Goal: Task Accomplishment & Management: Use online tool/utility

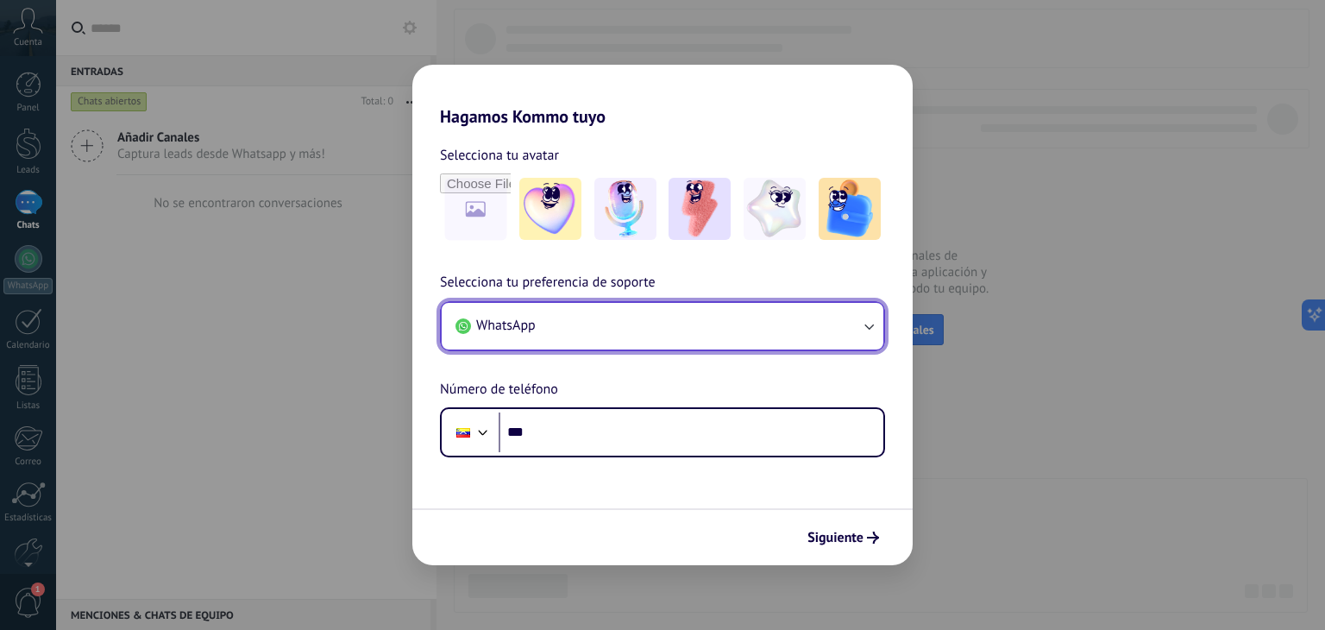
click at [604, 327] on button "WhatsApp" at bounding box center [663, 326] width 442 height 47
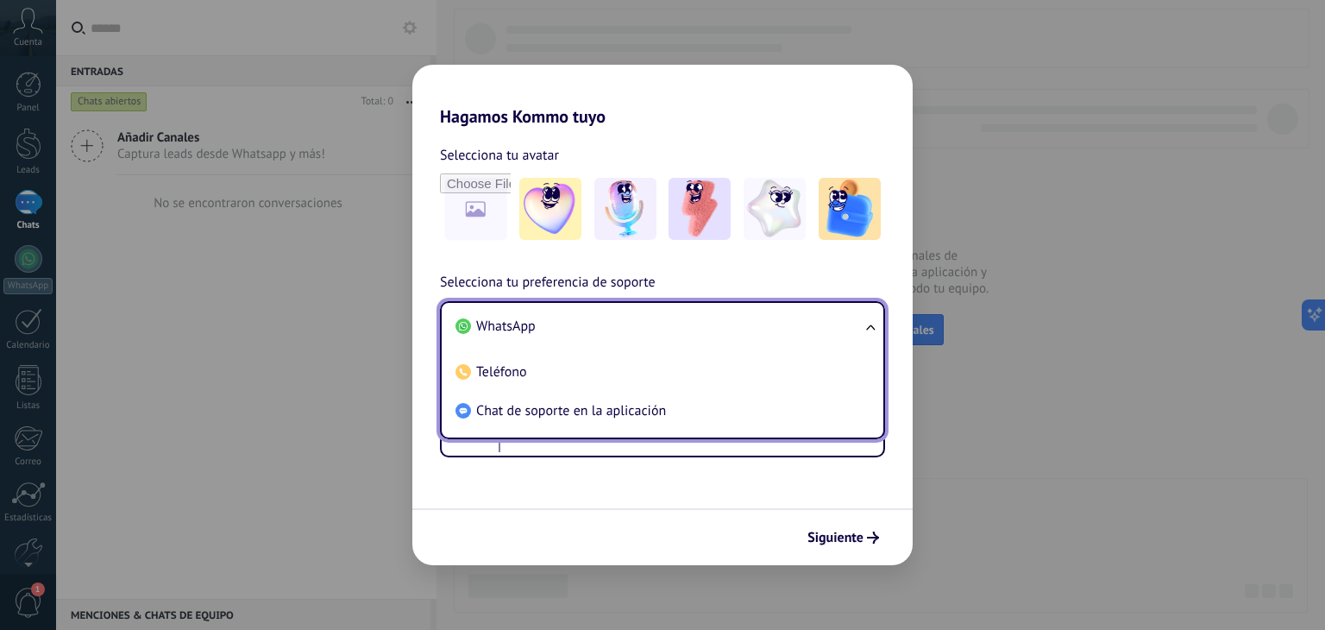
click at [593, 328] on li "WhatsApp" at bounding box center [659, 326] width 421 height 39
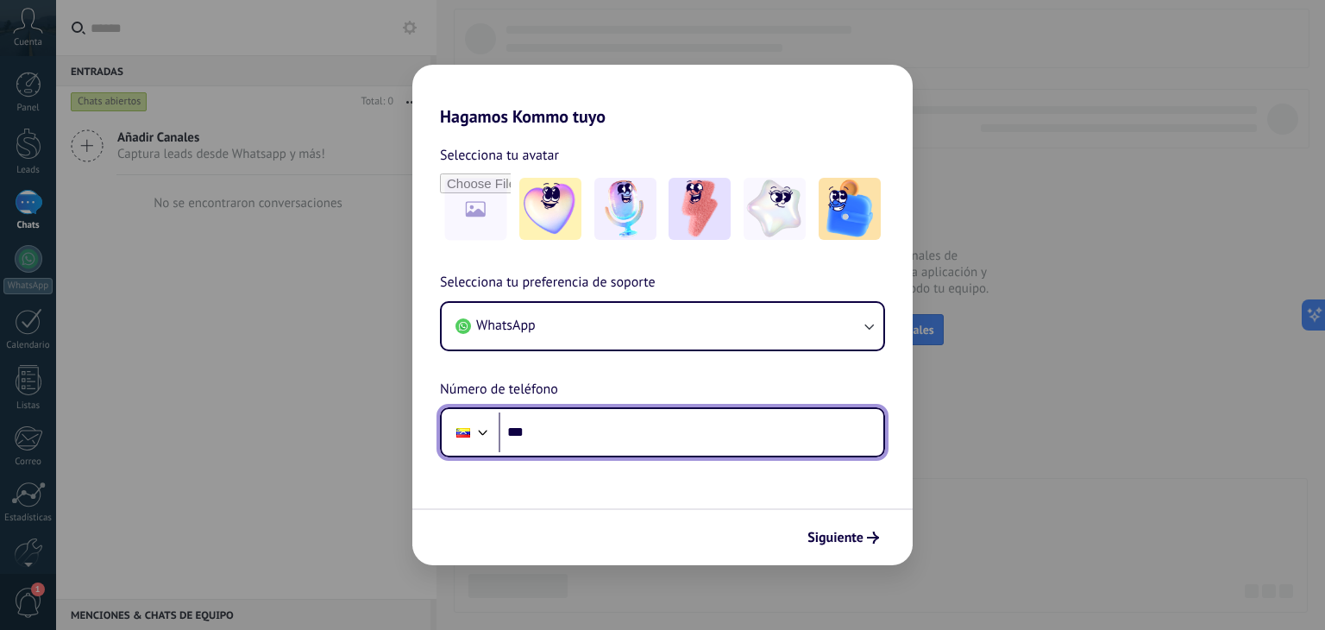
click at [608, 442] on input "***" at bounding box center [691, 432] width 385 height 40
click at [501, 425] on input "***" at bounding box center [691, 432] width 385 height 40
click at [466, 426] on div at bounding box center [463, 432] width 33 height 36
click at [568, 408] on div "Phone ***" at bounding box center [662, 432] width 445 height 50
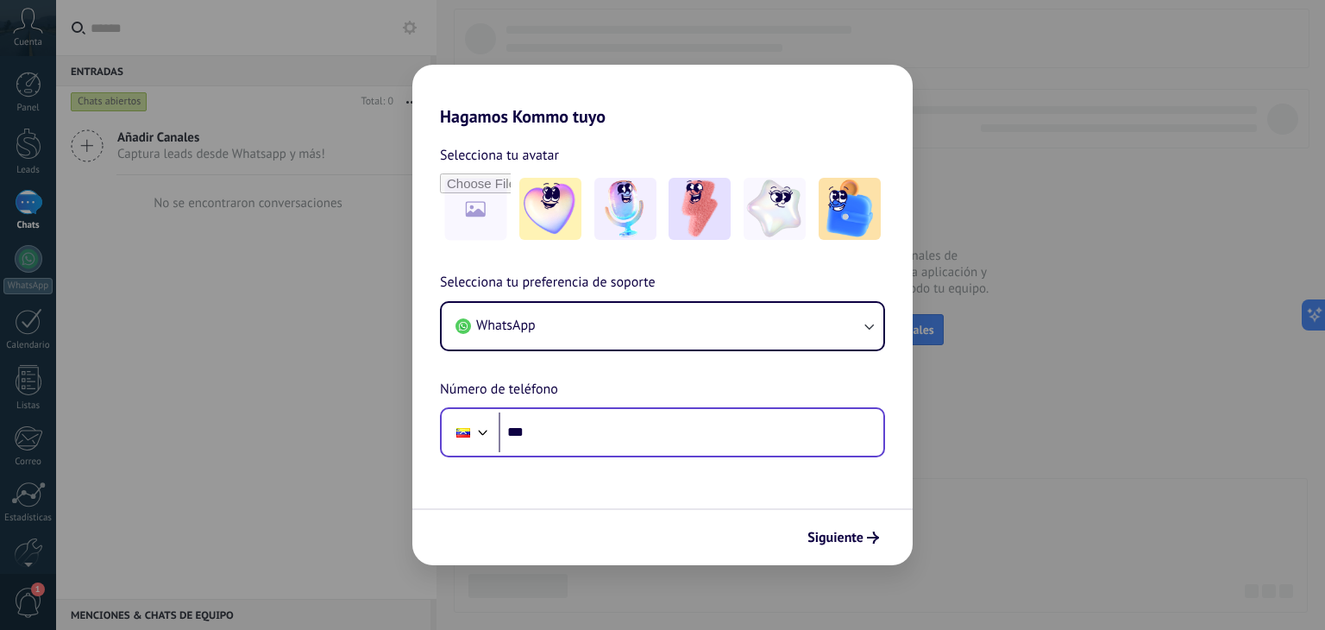
click at [489, 420] on div at bounding box center [470, 432] width 47 height 36
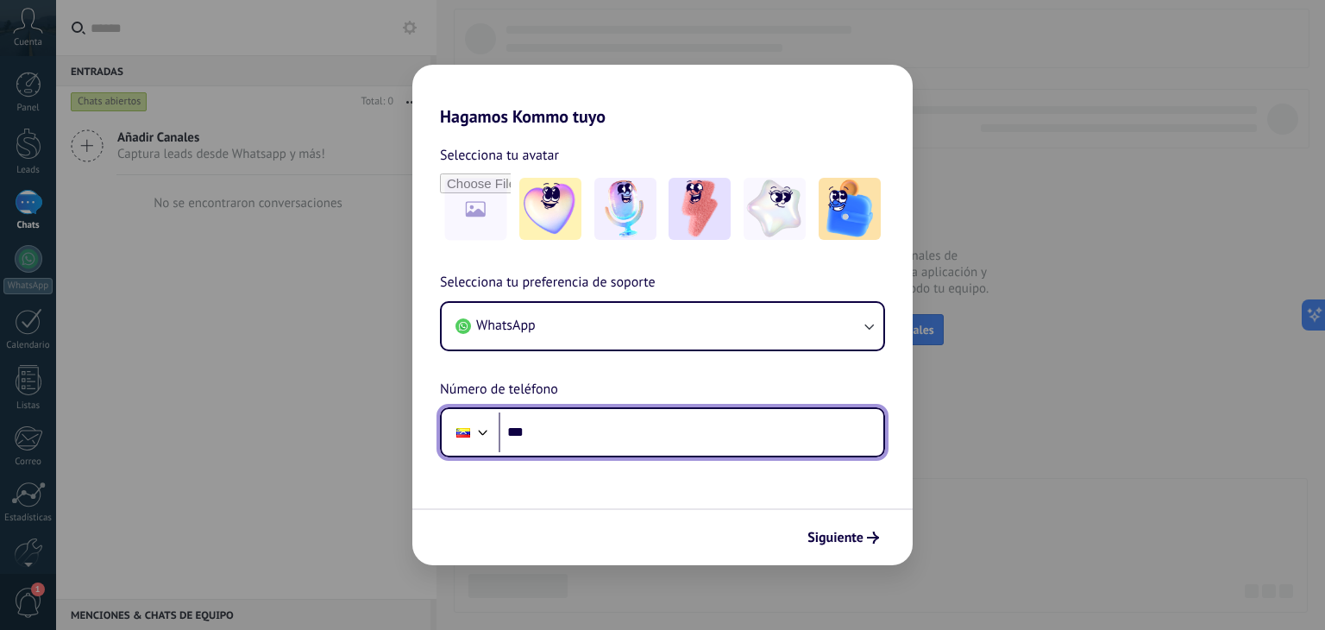
click at [486, 430] on div at bounding box center [483, 430] width 21 height 21
click at [637, 426] on input "***" at bounding box center [691, 432] width 385 height 40
type input "**********"
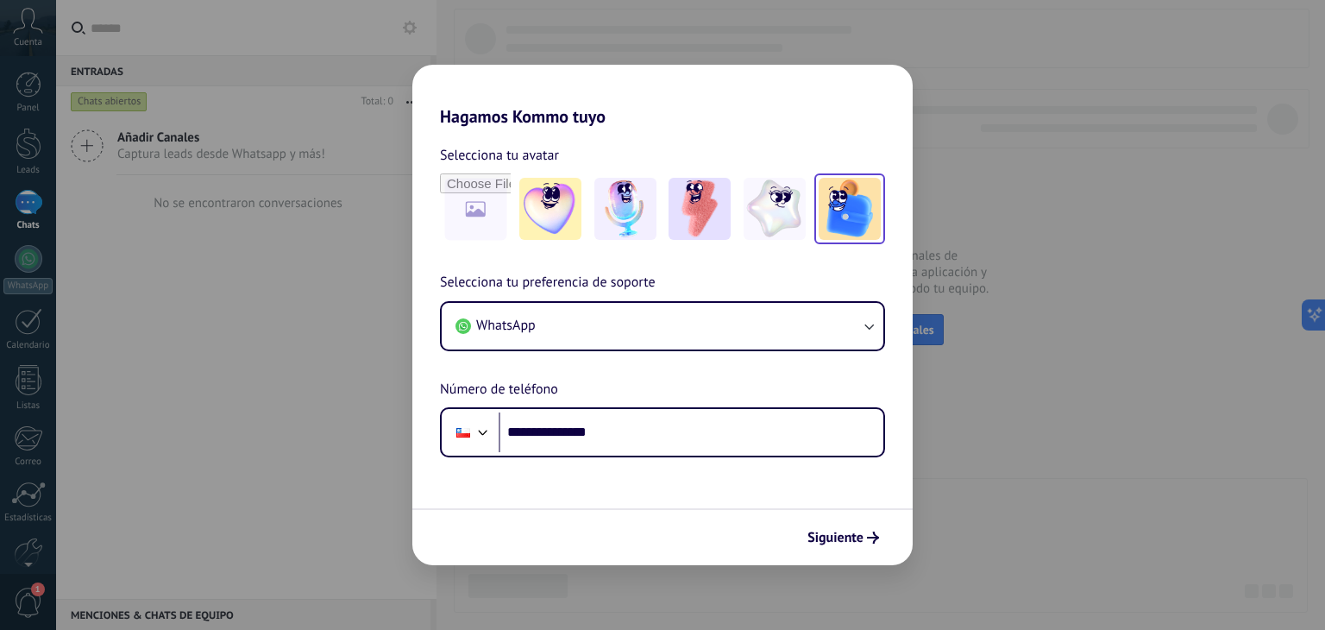
click at [860, 202] on img at bounding box center [850, 209] width 62 height 62
click at [795, 222] on img at bounding box center [775, 209] width 62 height 62
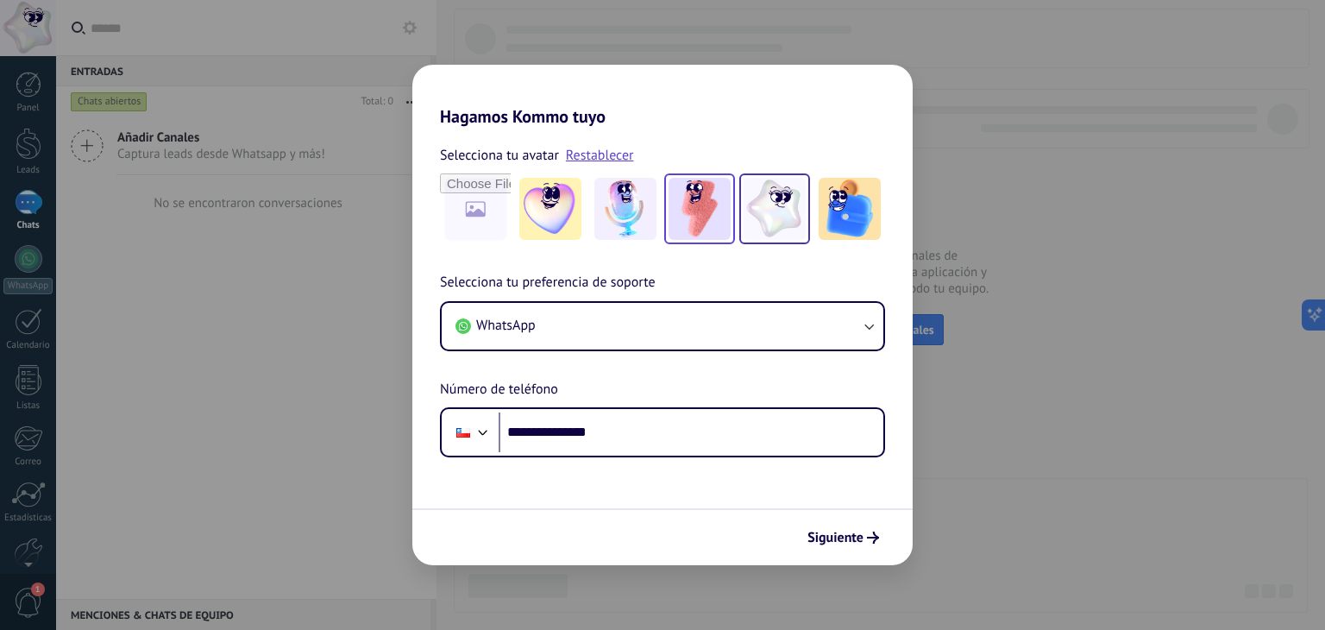
click at [696, 229] on img at bounding box center [700, 209] width 62 height 62
click at [851, 556] on div "Siguiente" at bounding box center [662, 536] width 501 height 57
click at [854, 538] on span "Siguiente" at bounding box center [836, 538] width 56 height 12
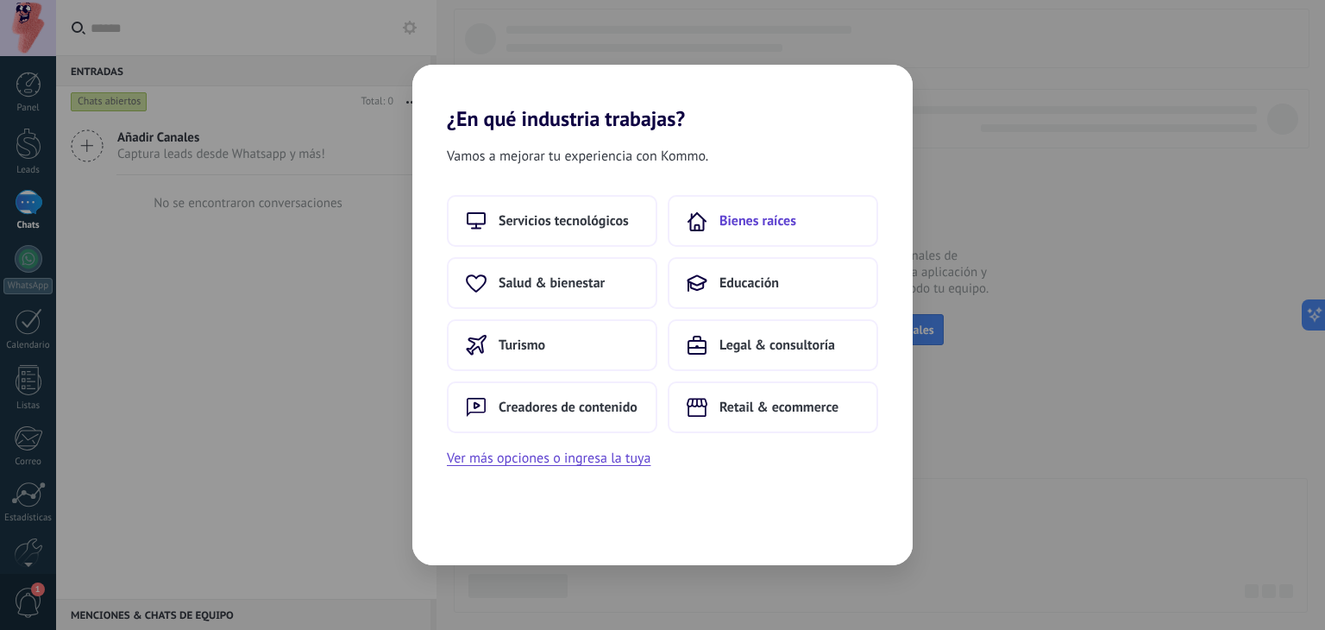
click at [782, 212] on span "Bienes raíces" at bounding box center [758, 220] width 77 height 17
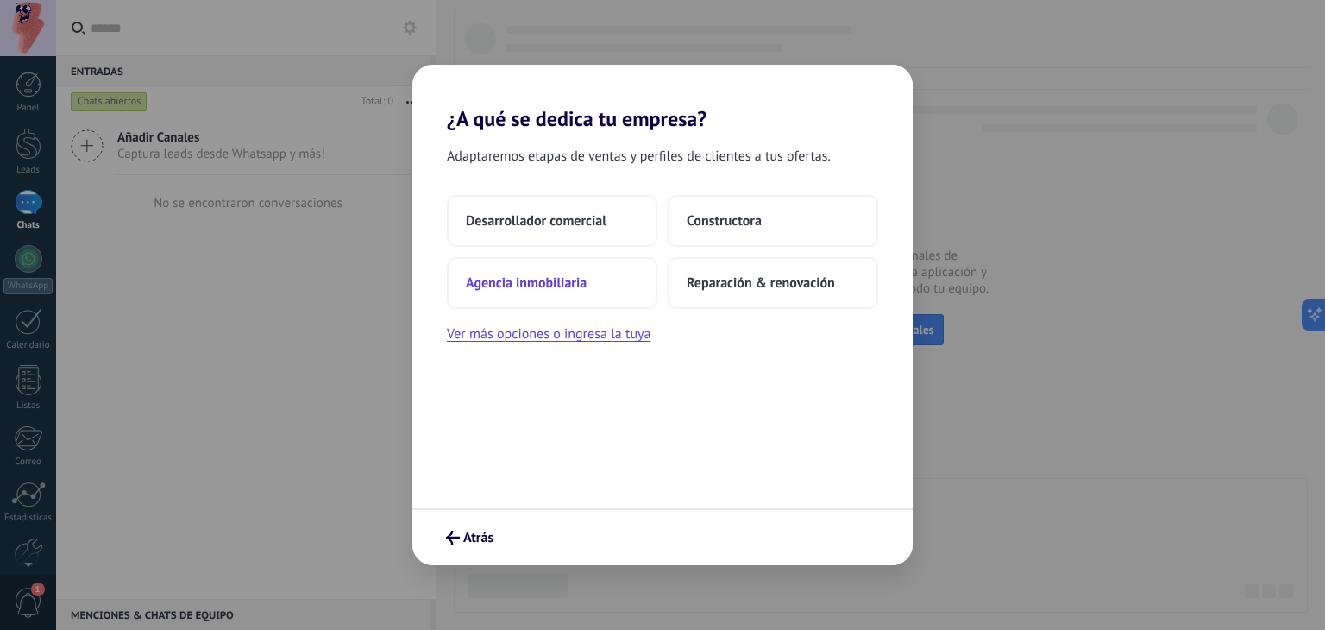
click at [593, 269] on button "Agencia inmobiliaria" at bounding box center [552, 283] width 211 height 52
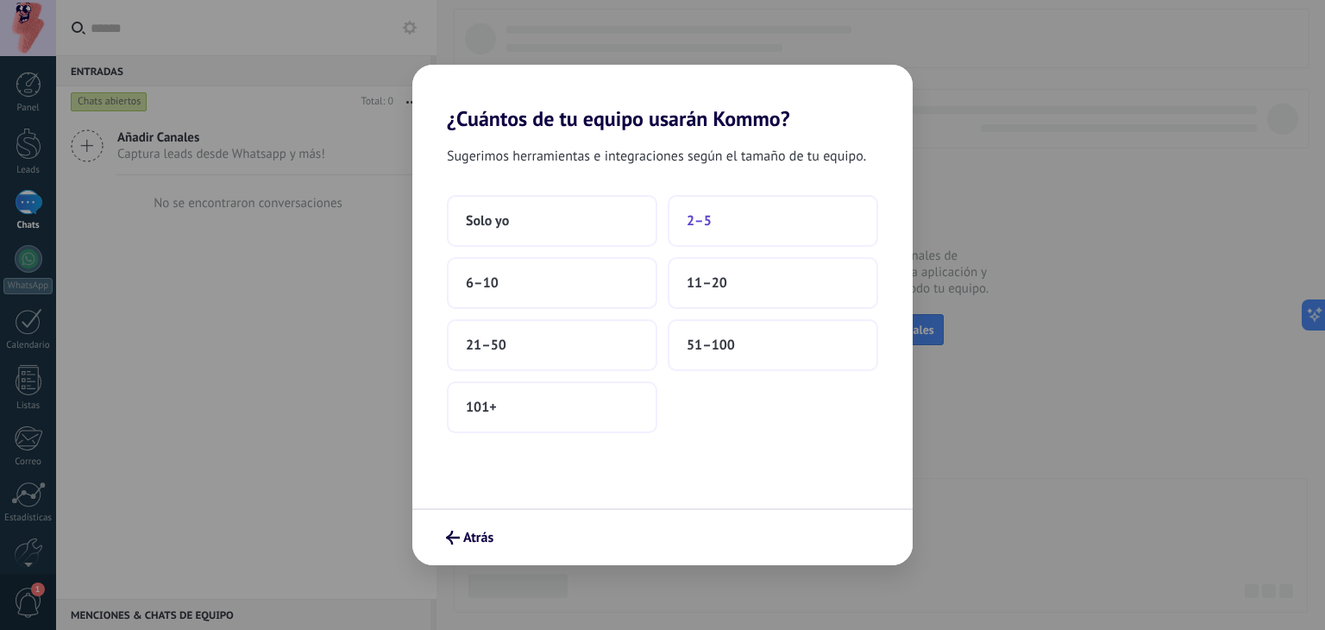
click at [728, 237] on button "2–5" at bounding box center [773, 221] width 211 height 52
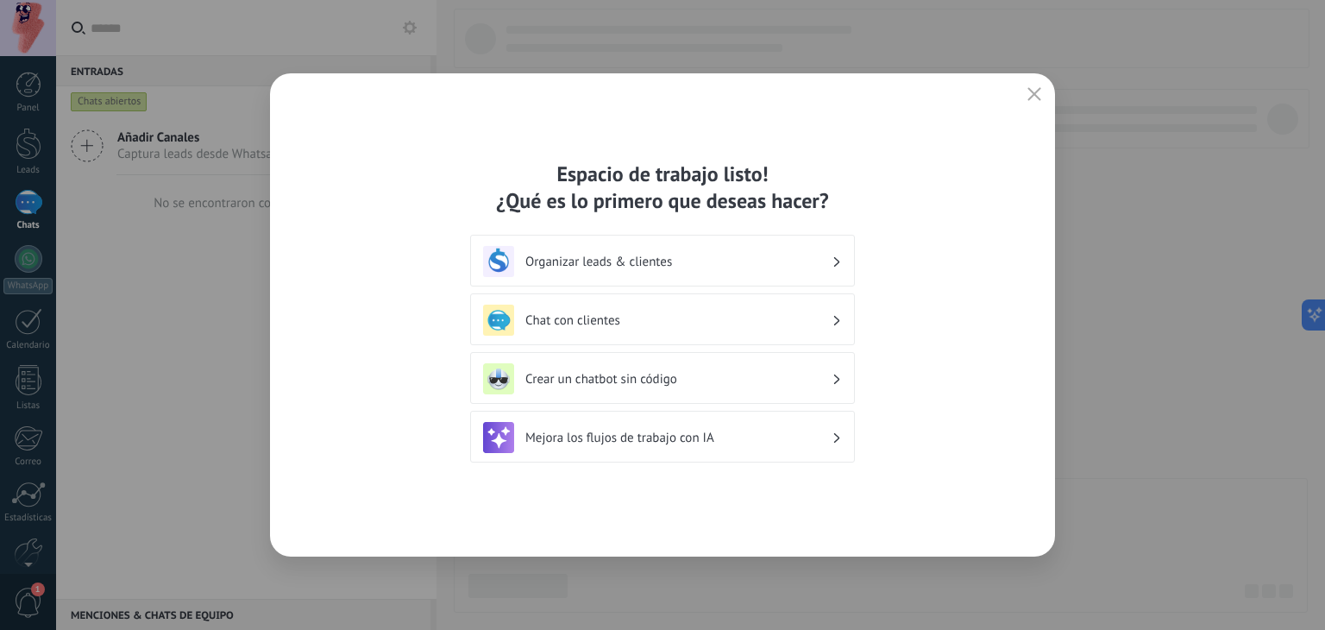
click at [1025, 95] on button "button" at bounding box center [1034, 95] width 22 height 24
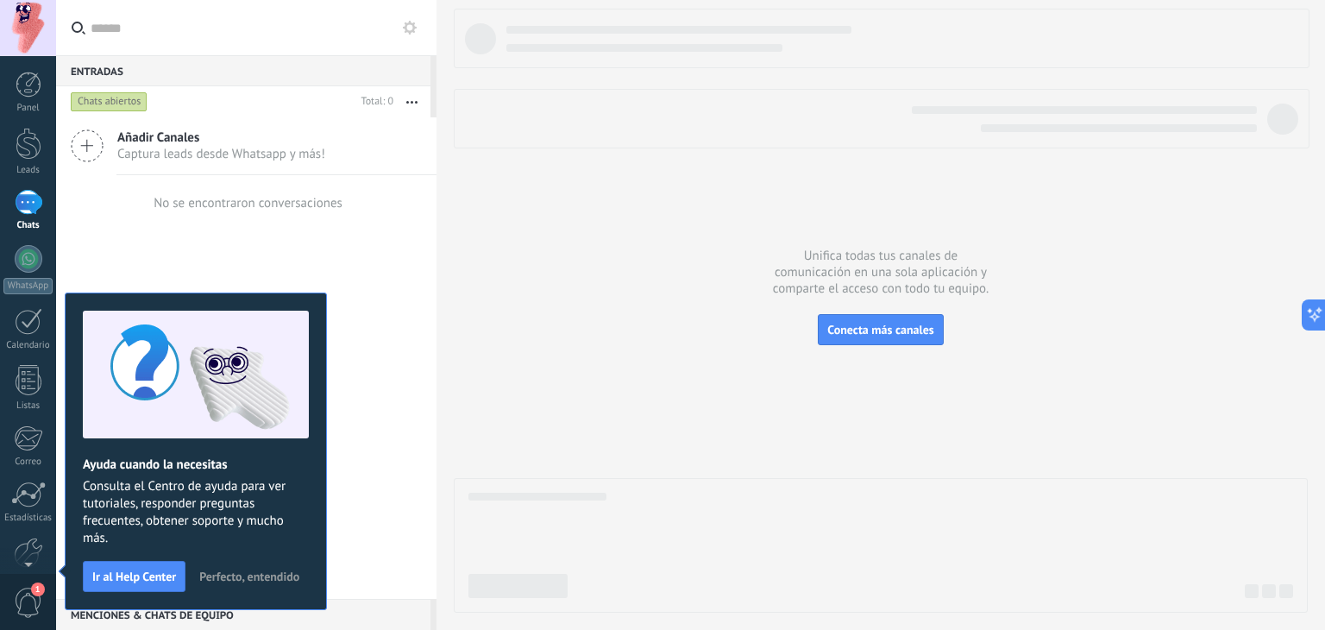
click at [251, 582] on span "Perfecto, entendido" at bounding box center [249, 576] width 100 height 12
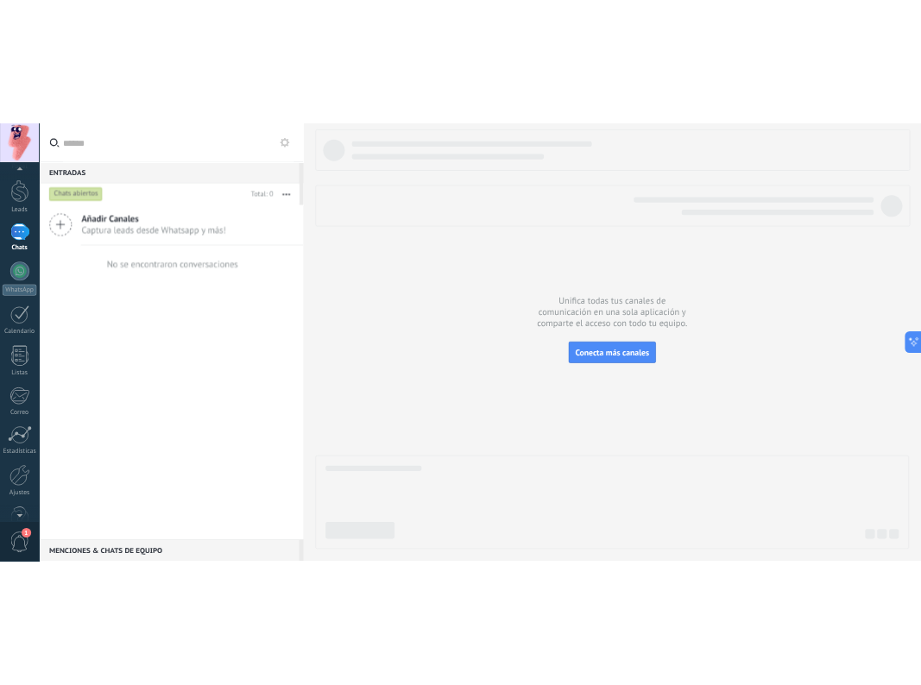
scroll to position [87, 0]
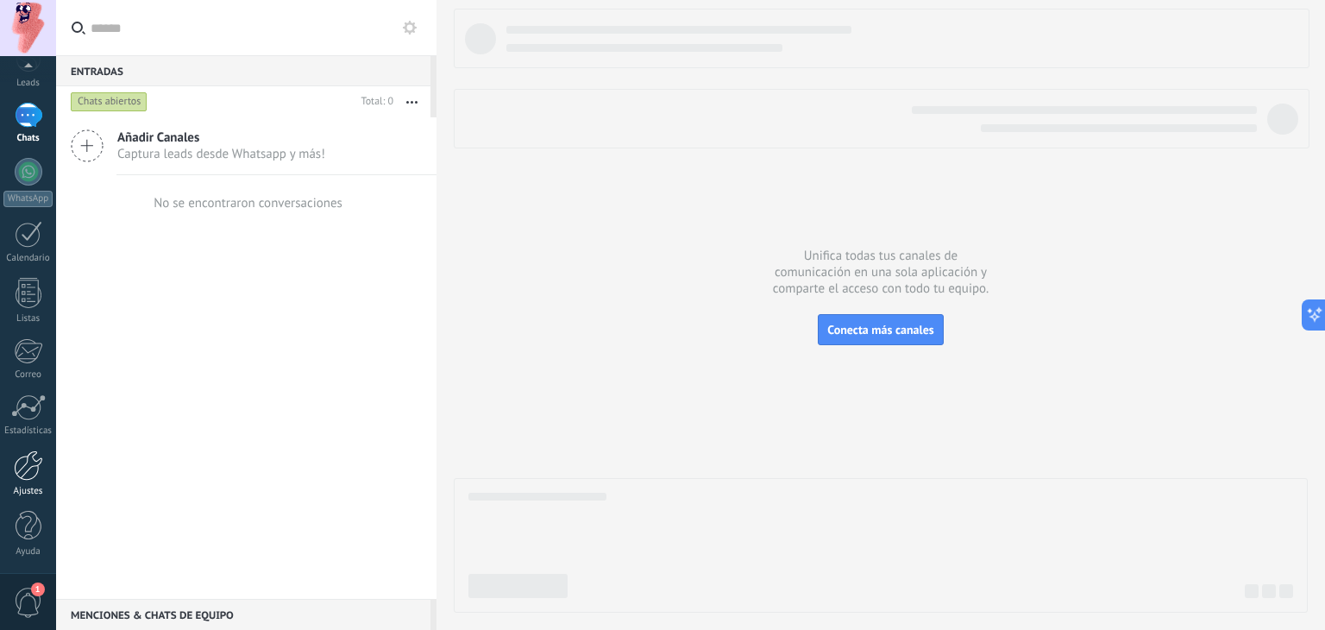
click at [30, 481] on link "Ajustes" at bounding box center [28, 473] width 56 height 47
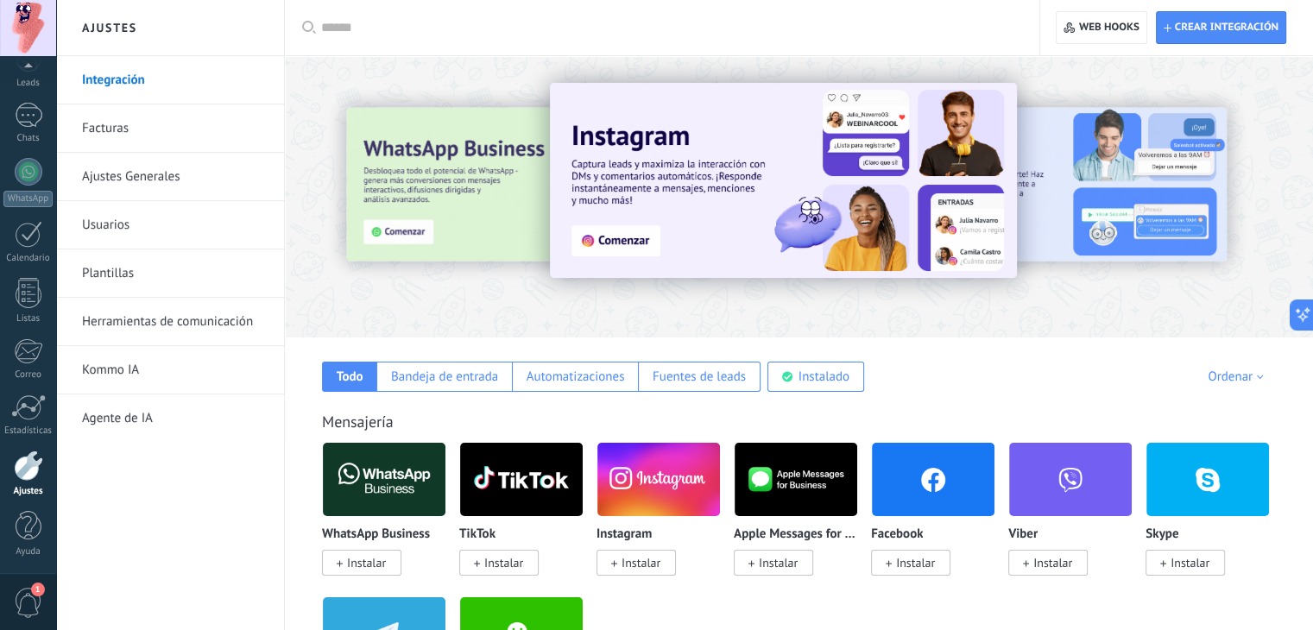
click at [140, 234] on link "Usuarios" at bounding box center [174, 225] width 185 height 48
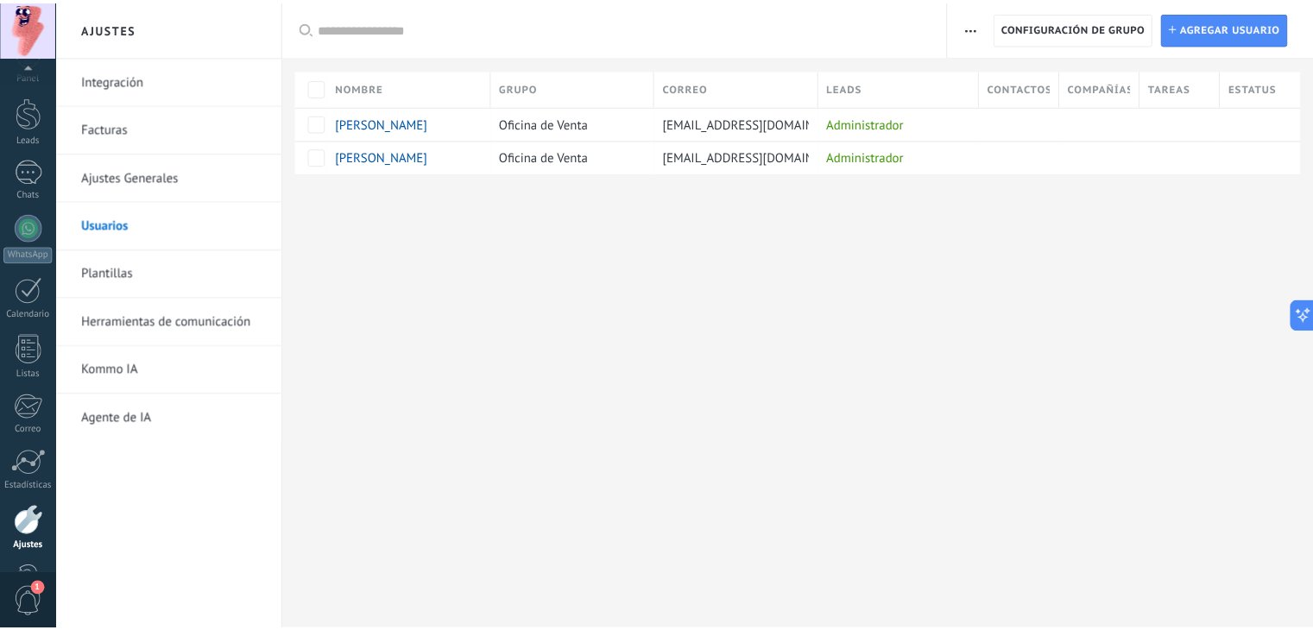
scroll to position [87, 0]
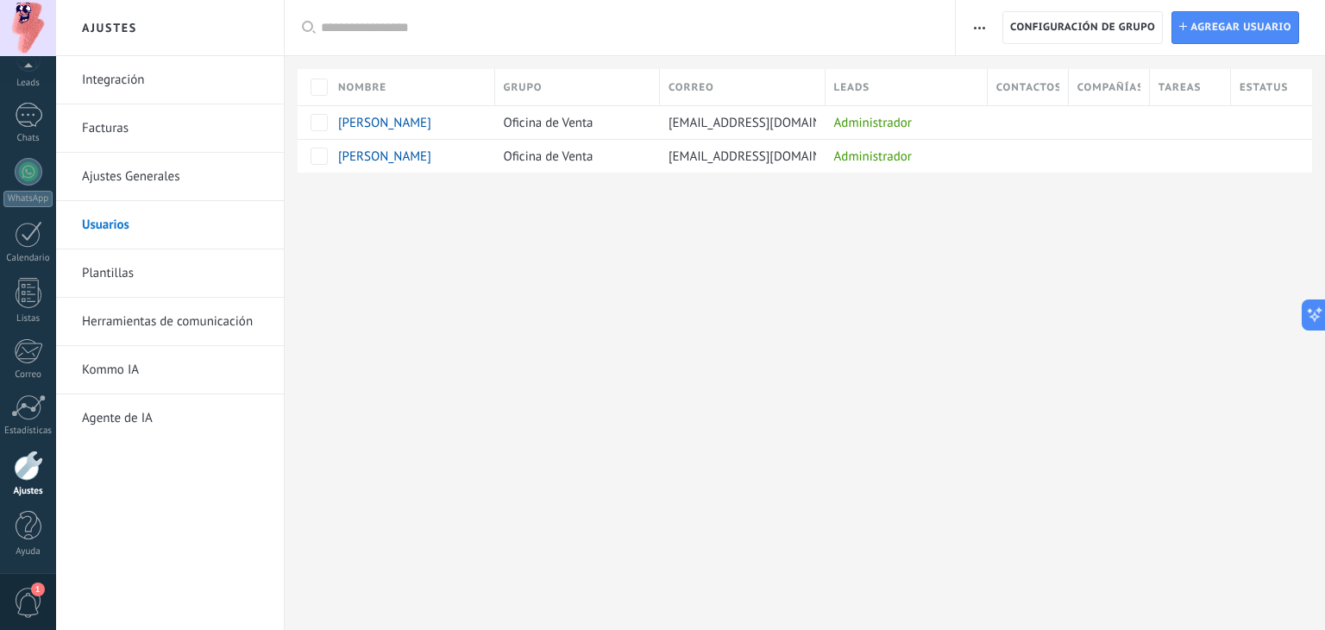
click at [128, 170] on link "Ajustes Generales" at bounding box center [174, 177] width 185 height 48
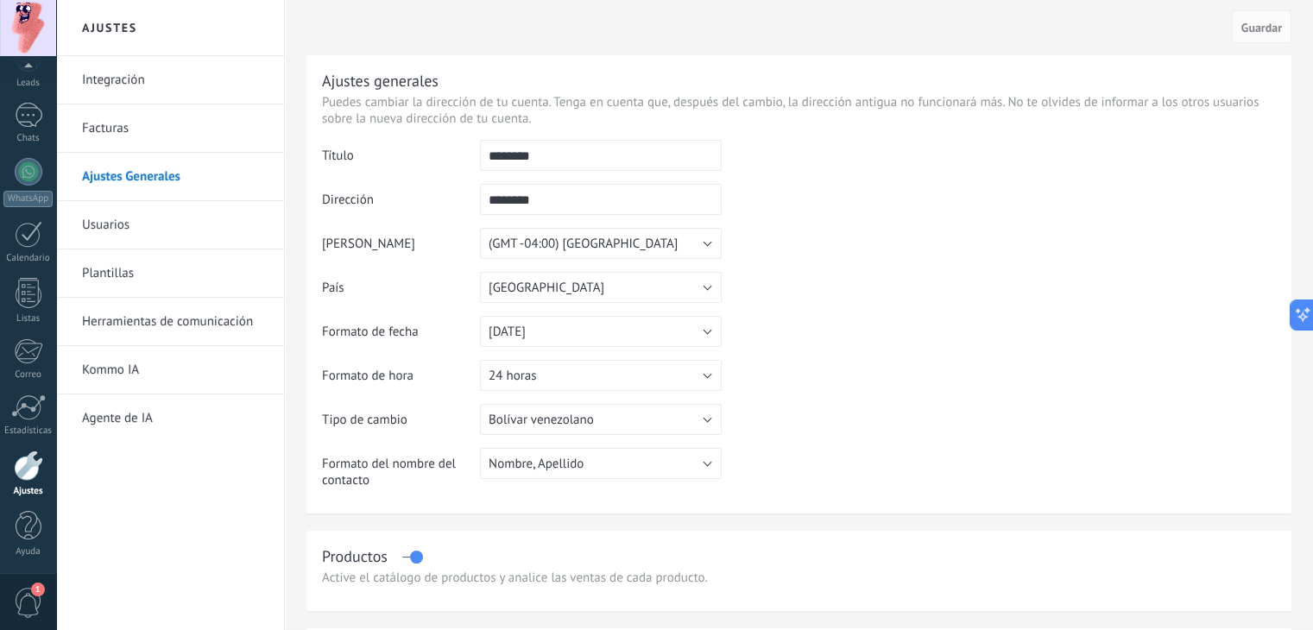
click at [146, 324] on link "Herramientas de comunicación" at bounding box center [174, 322] width 185 height 48
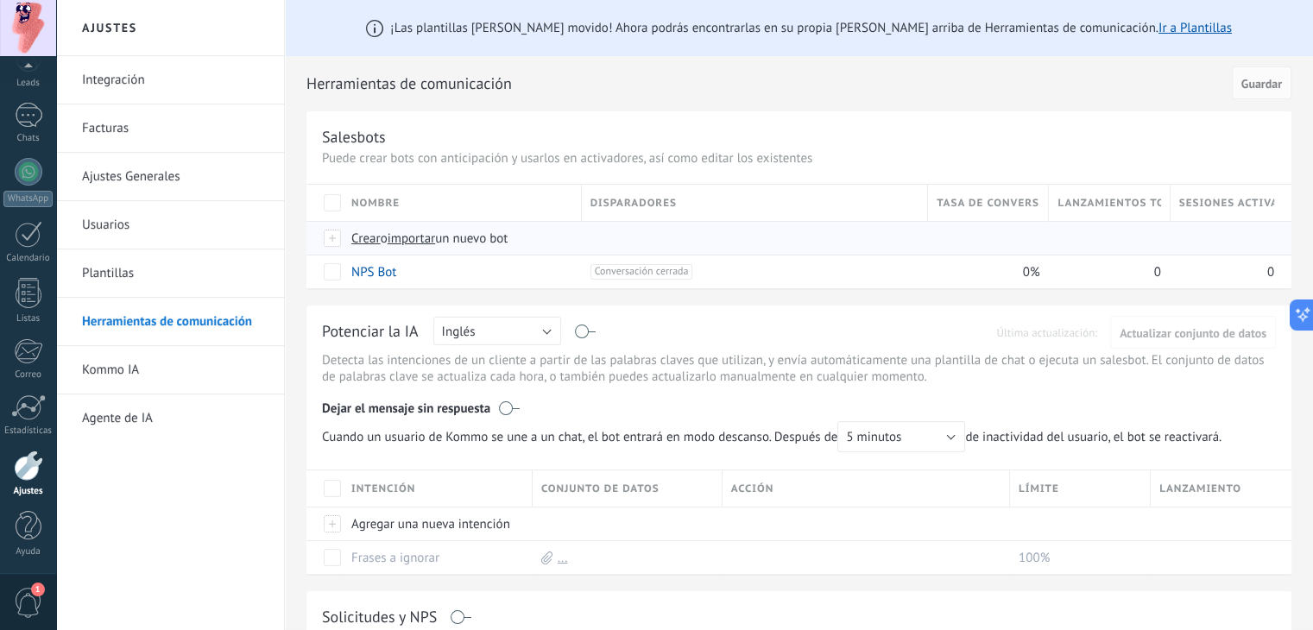
click at [415, 236] on span "importar" at bounding box center [411, 238] width 48 height 16
click at [0, 0] on input "importar un nuevo bot" at bounding box center [0, 0] width 0 height 0
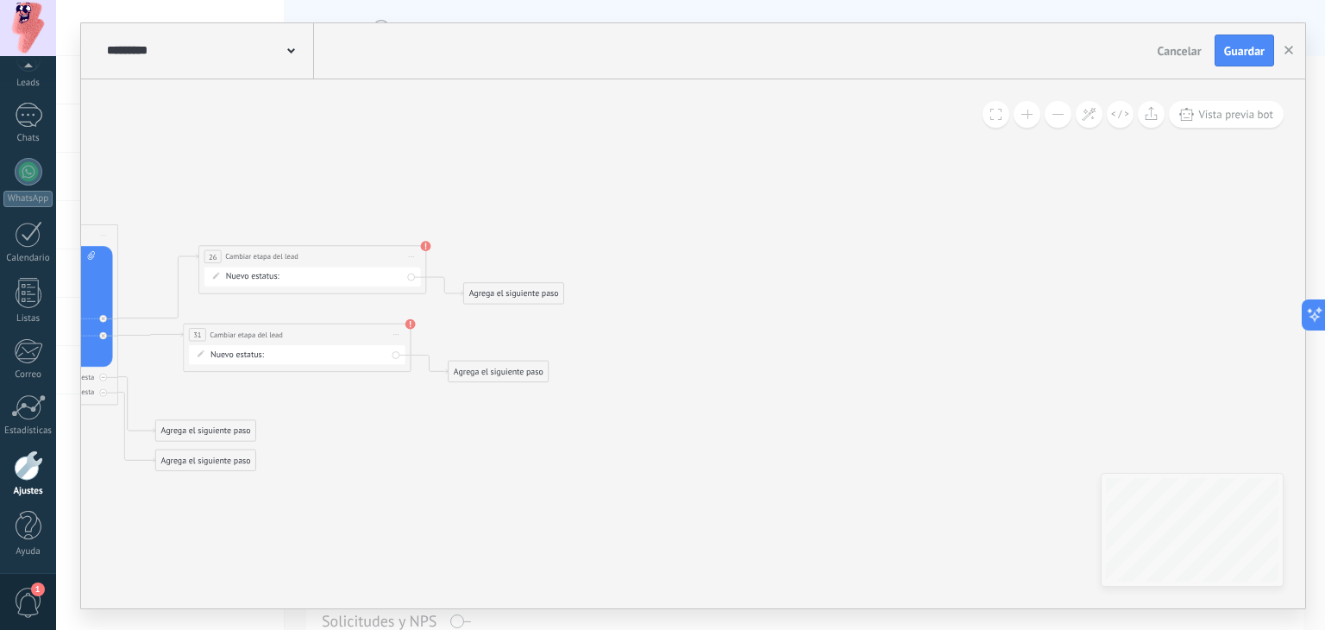
drag, startPoint x: 1025, startPoint y: 448, endPoint x: 342, endPoint y: 425, distance: 683.9
click at [290, 474] on icon at bounding box center [146, 328] width 1327 height 853
drag, startPoint x: 646, startPoint y: 381, endPoint x: 1051, endPoint y: 411, distance: 405.9
click at [824, 412] on icon at bounding box center [160, 331] width 1327 height 853
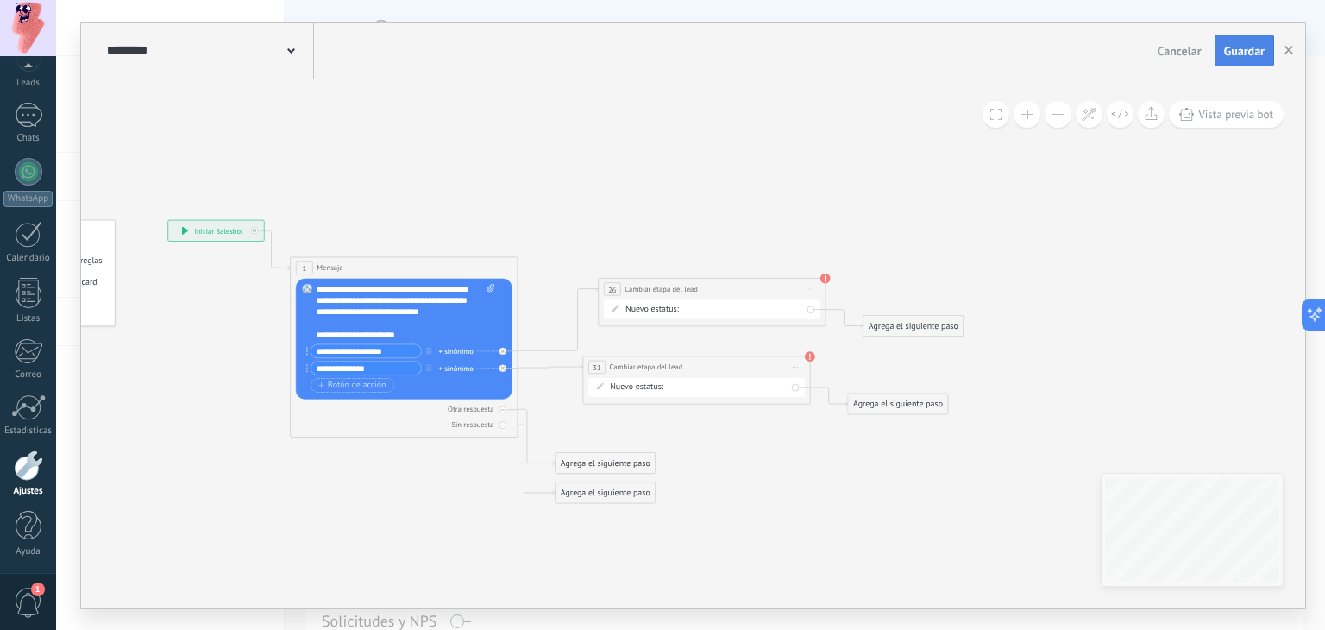
click at [1225, 62] on button "Guardar" at bounding box center [1245, 51] width 60 height 33
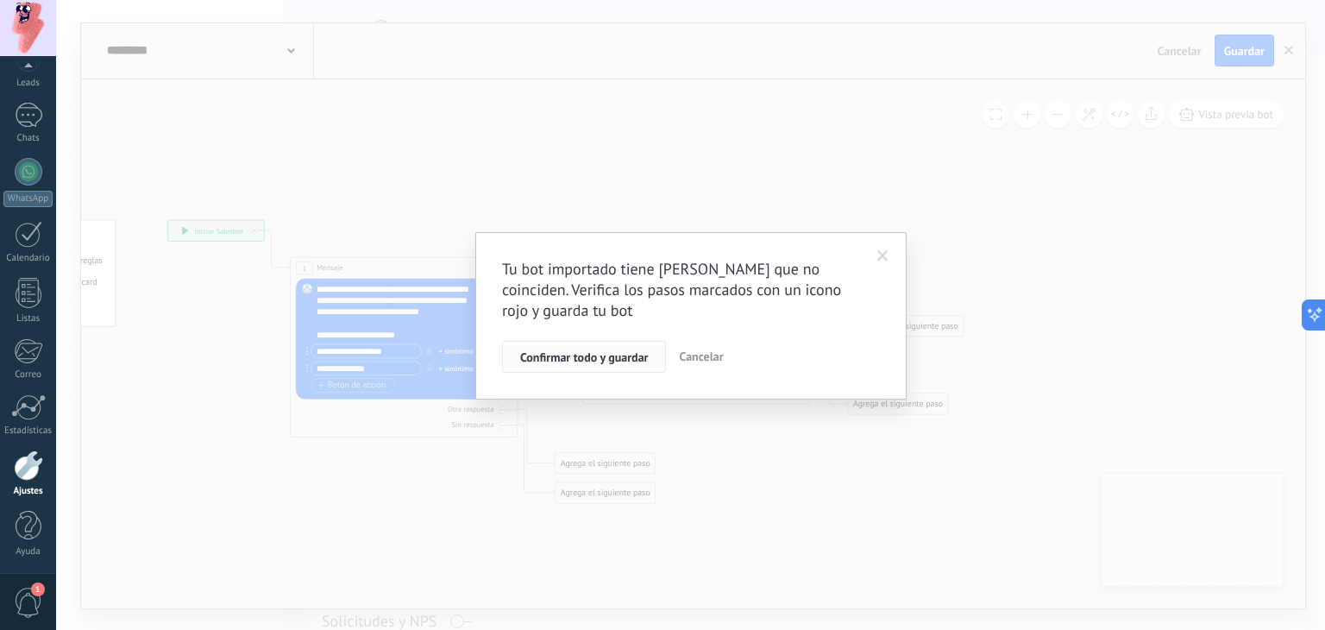
click at [600, 363] on span "Confirmar todo y guardar" at bounding box center [584, 357] width 128 height 12
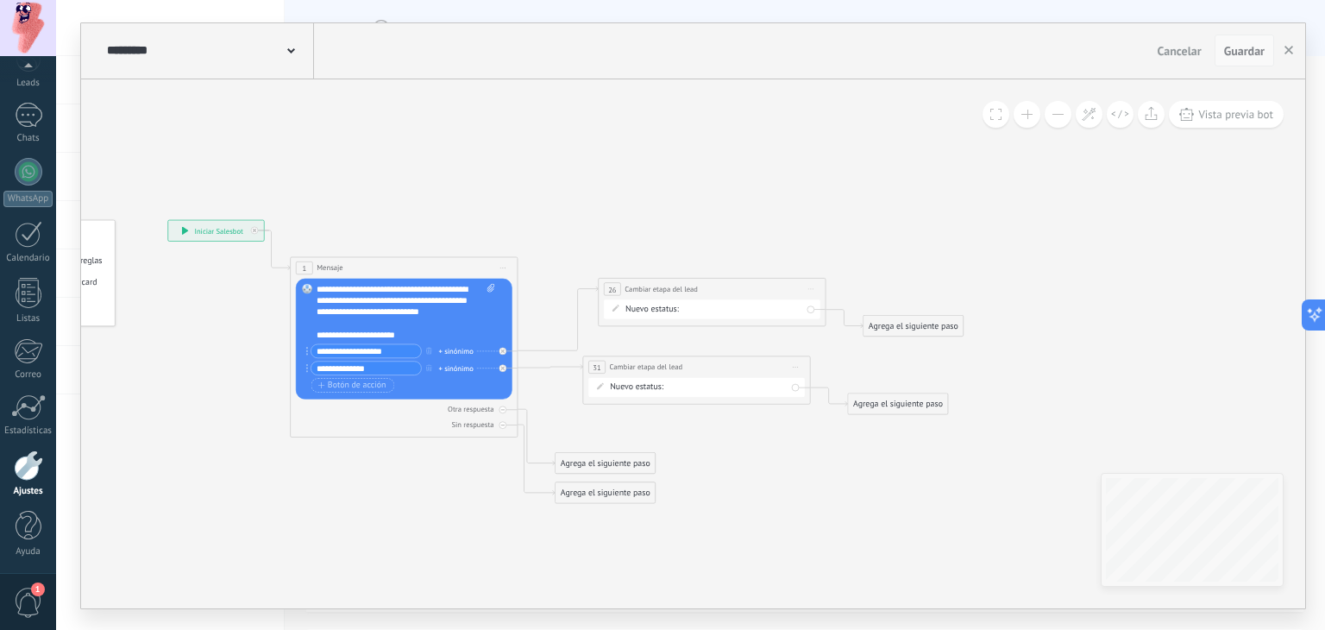
click at [1236, 55] on span "Guardar" at bounding box center [1245, 51] width 41 height 12
click at [1293, 53] on button "button" at bounding box center [1289, 51] width 26 height 33
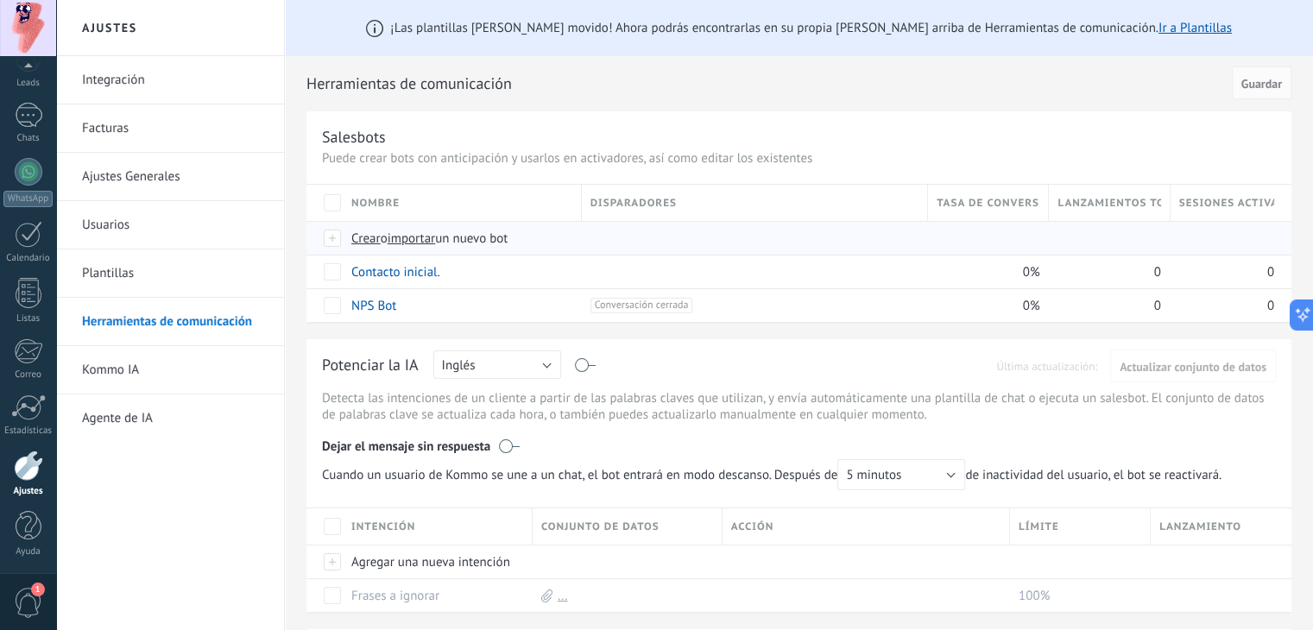
click at [411, 239] on span "importar" at bounding box center [411, 238] width 48 height 16
click at [0, 0] on input "importar un nuevo bot" at bounding box center [0, 0] width 0 height 0
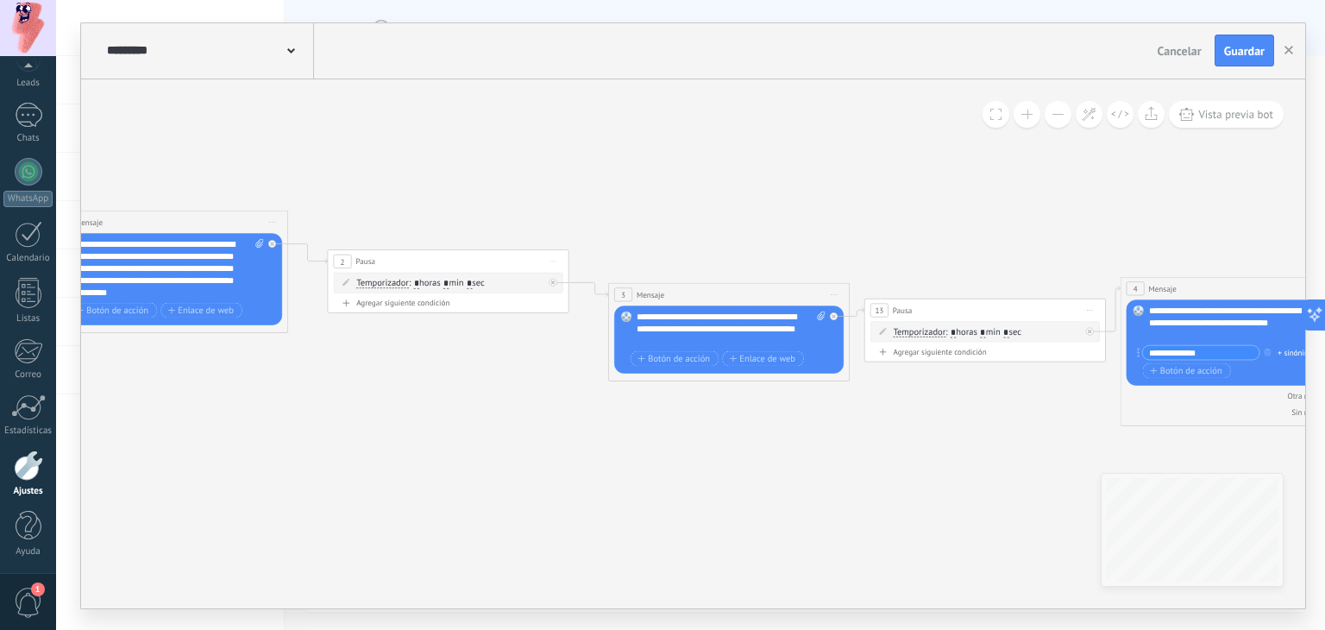
drag, startPoint x: 973, startPoint y: 457, endPoint x: 335, endPoint y: 374, distance: 643.9
click at [310, 379] on icon at bounding box center [1252, 537] width 3274 height 1337
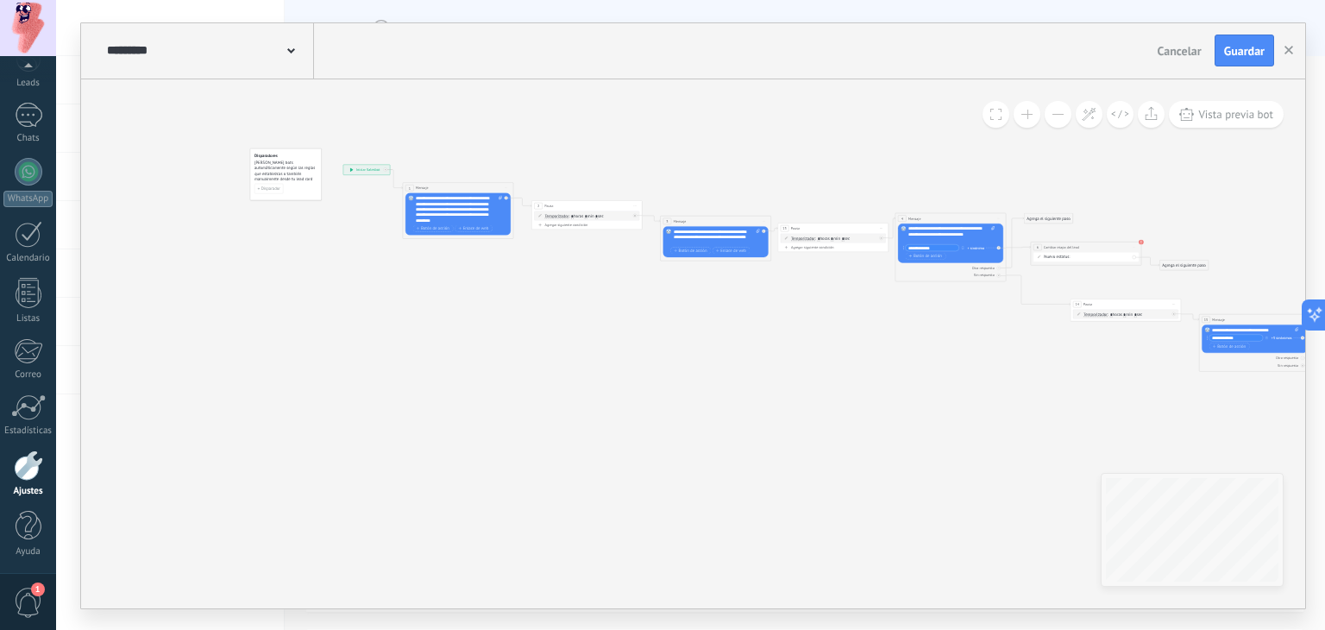
drag, startPoint x: 773, startPoint y: 343, endPoint x: 633, endPoint y: 350, distance: 140.0
click at [494, 391] on icon at bounding box center [956, 333] width 1502 height 614
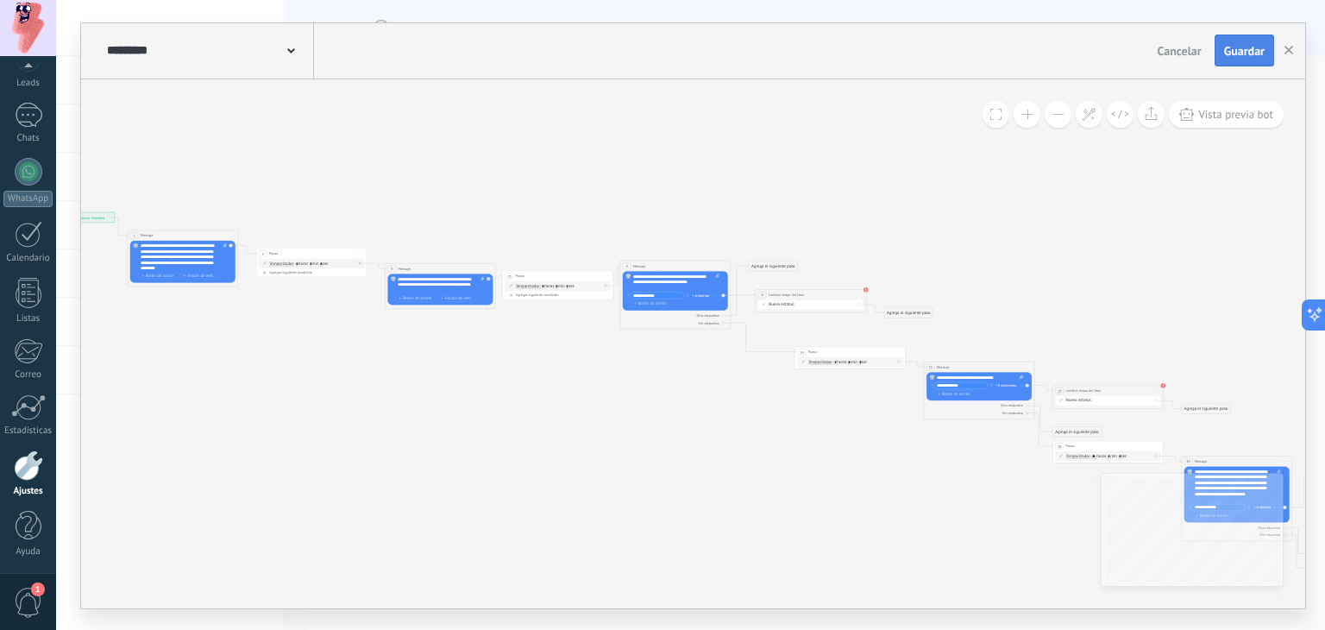
click at [1229, 49] on span "Guardar" at bounding box center [1245, 51] width 41 height 12
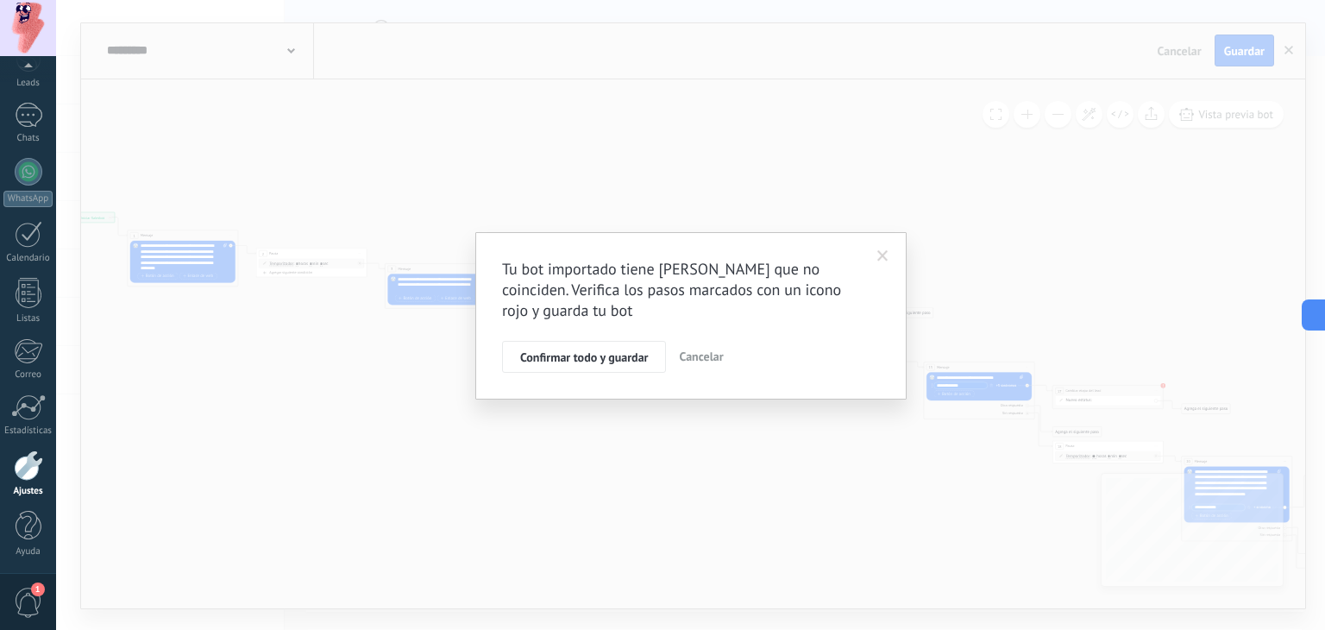
click at [627, 355] on span "Confirmar todo y guardar" at bounding box center [584, 357] width 128 height 12
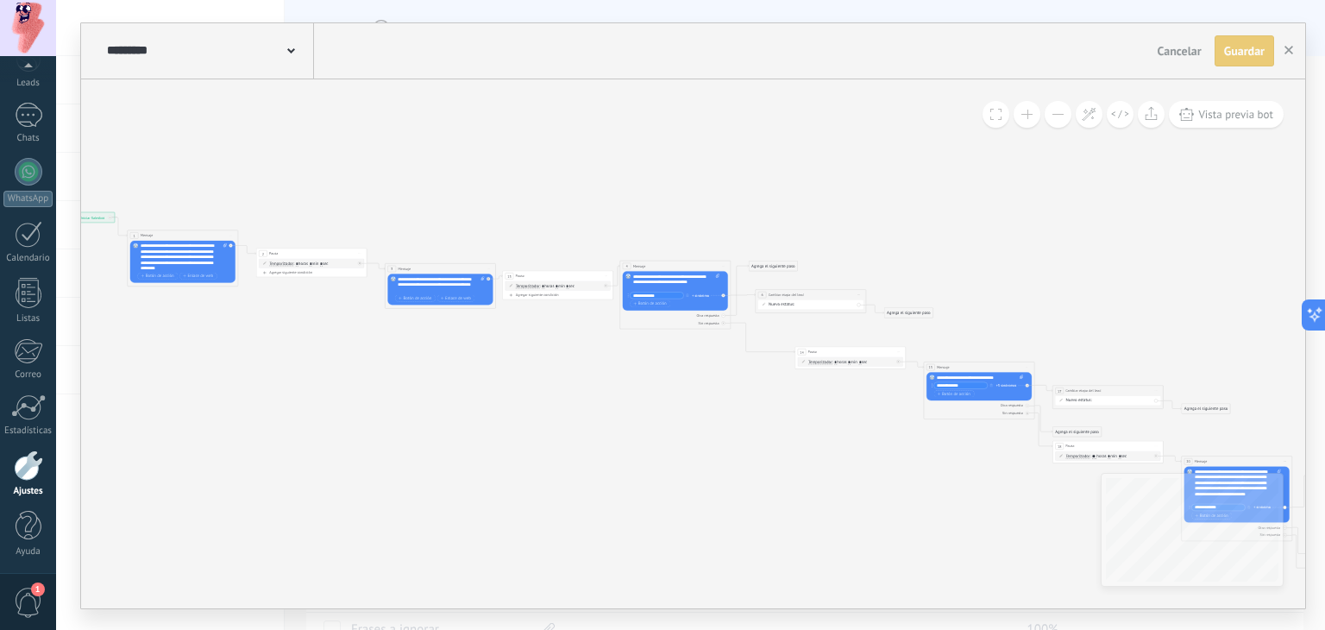
click at [1259, 57] on div "Guardar" at bounding box center [1245, 51] width 41 height 12
click at [1285, 53] on icon "button" at bounding box center [1289, 50] width 9 height 9
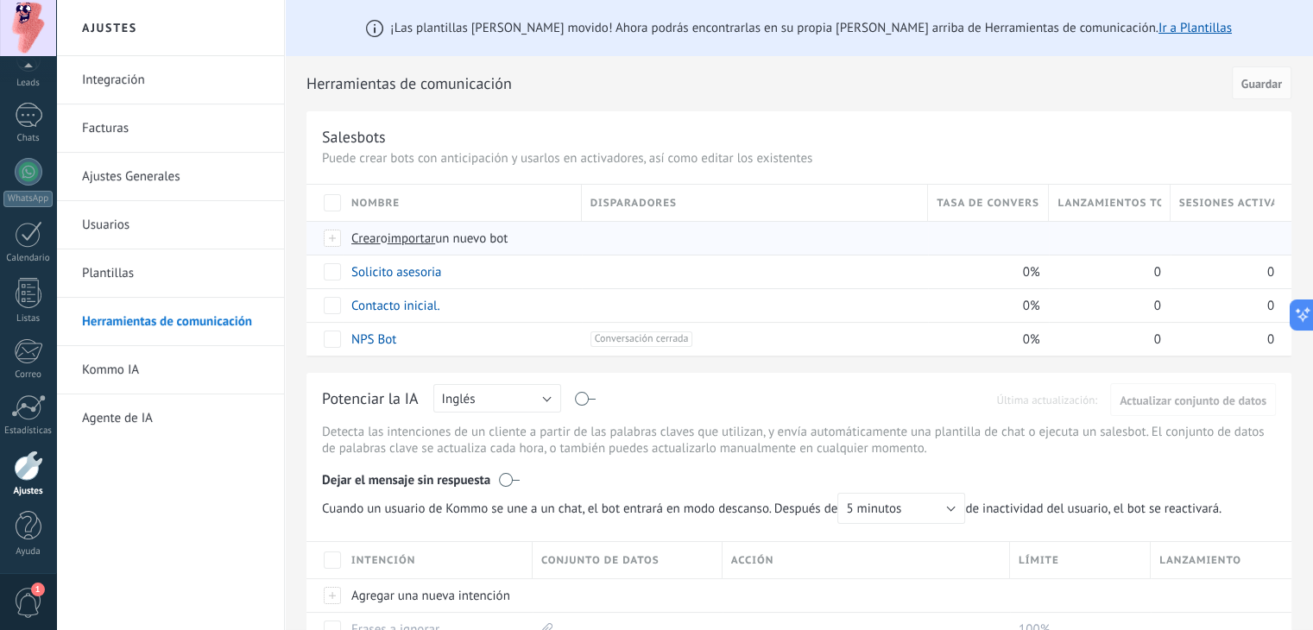
click at [411, 240] on span "importar" at bounding box center [411, 238] width 48 height 16
click at [0, 0] on input "importar un nuevo bot" at bounding box center [0, 0] width 0 height 0
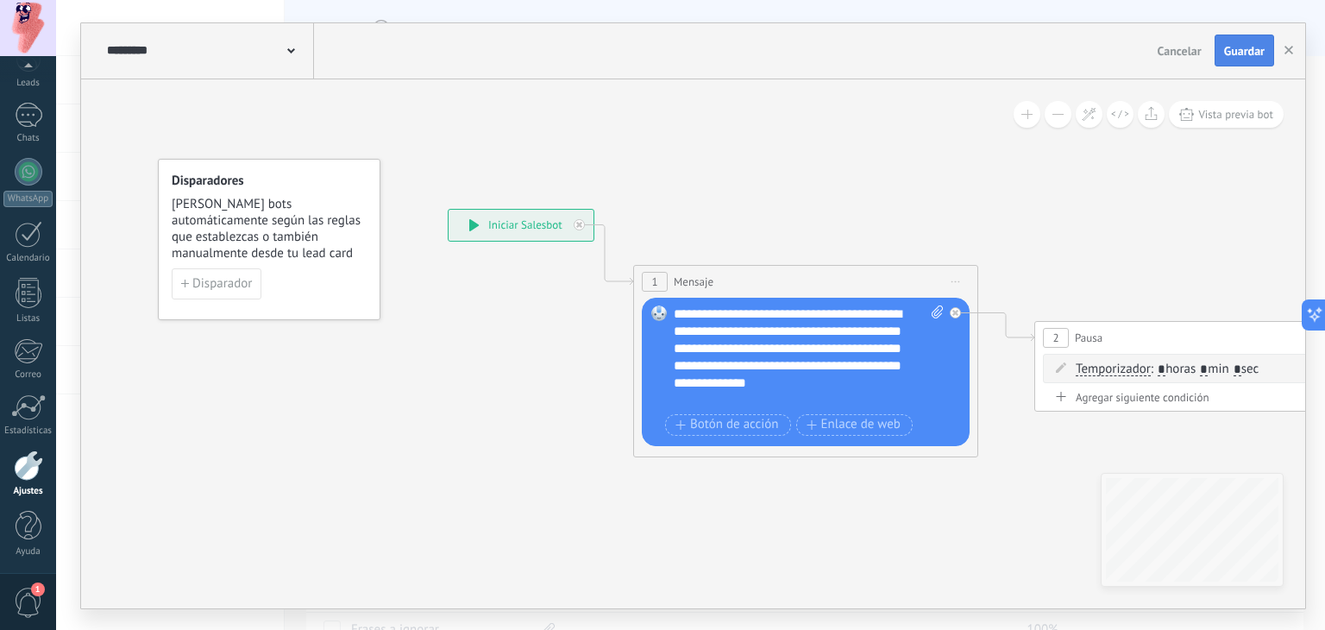
click at [1254, 56] on span "Guardar" at bounding box center [1245, 51] width 41 height 12
click at [1289, 49] on use "button" at bounding box center [1289, 50] width 9 height 9
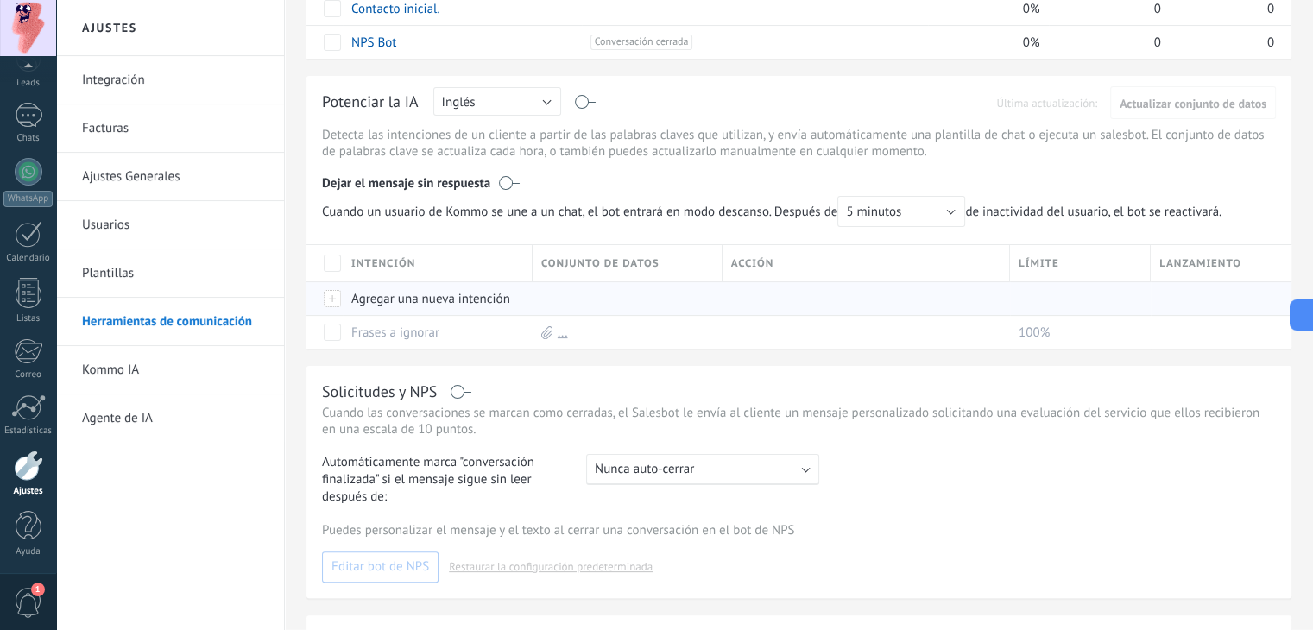
scroll to position [345, 0]
